Goal: Task Accomplishment & Management: Manage account settings

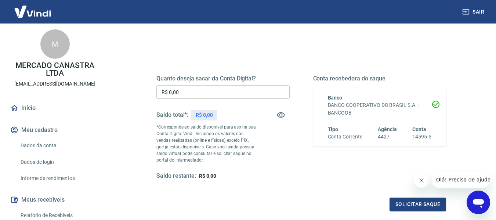
scroll to position [73, 0]
click at [229, 111] on div "Saldo total*: R$ 0,00" at bounding box center [223, 114] width 133 height 18
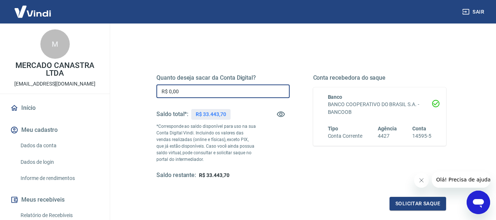
click at [204, 93] on input "R$ 0,00" at bounding box center [223, 92] width 133 height 14
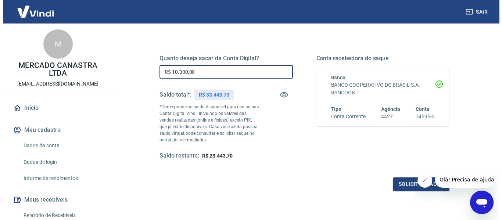
scroll to position [110, 0]
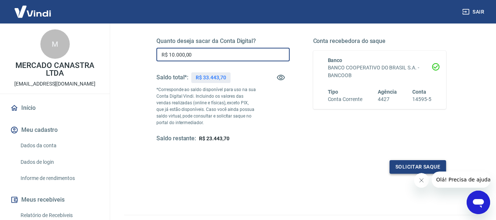
type input "R$ 10.000,00"
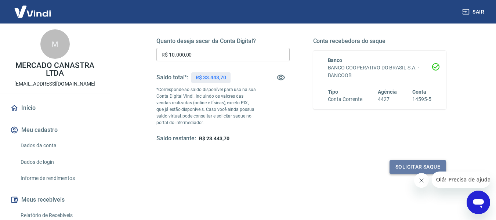
click at [400, 169] on button "Solicitar saque" at bounding box center [418, 167] width 57 height 14
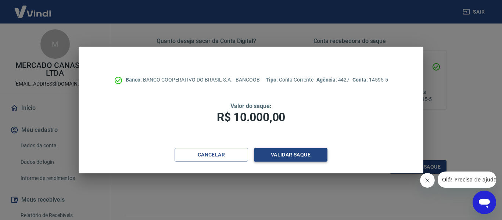
click at [298, 157] on button "Validar saque" at bounding box center [290, 155] width 73 height 14
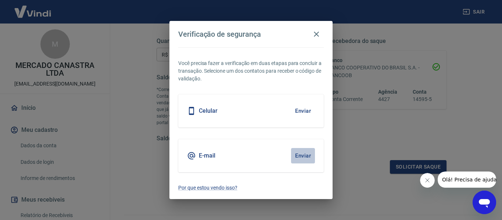
click at [303, 154] on button "Enviar" at bounding box center [303, 155] width 24 height 15
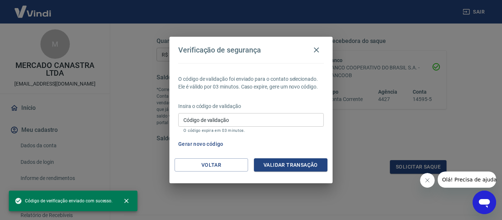
click at [222, 120] on input "Código de validação" at bounding box center [250, 120] width 145 height 14
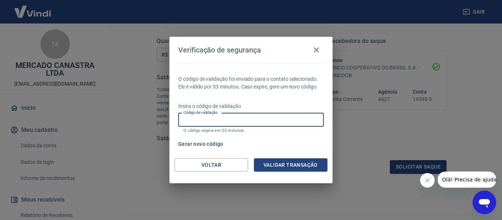
paste input "251321"
type input "251321"
click at [309, 163] on button "Validar transação" at bounding box center [290, 165] width 73 height 14
